Goal: Navigation & Orientation: Go to known website

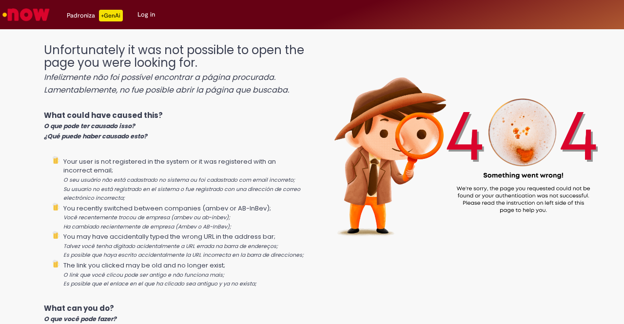
click at [147, 15] on link "Log in" at bounding box center [146, 14] width 32 height 29
